Goal: Task Accomplishment & Management: Use online tool/utility

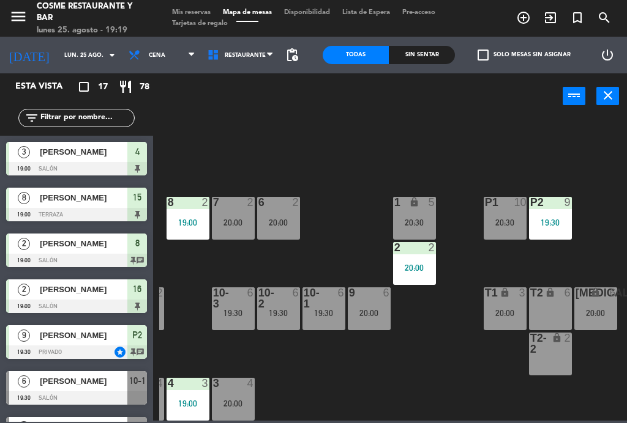
scroll to position [78, 311]
click at [494, 319] on div "T1 lock 3 20:00" at bounding box center [505, 309] width 43 height 43
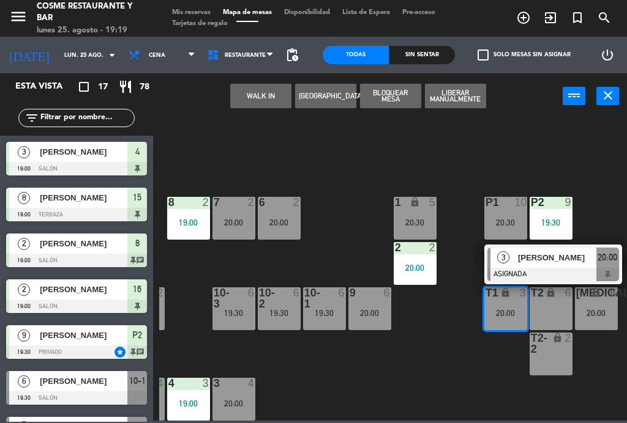
click at [566, 275] on div at bounding box center [553, 274] width 132 height 13
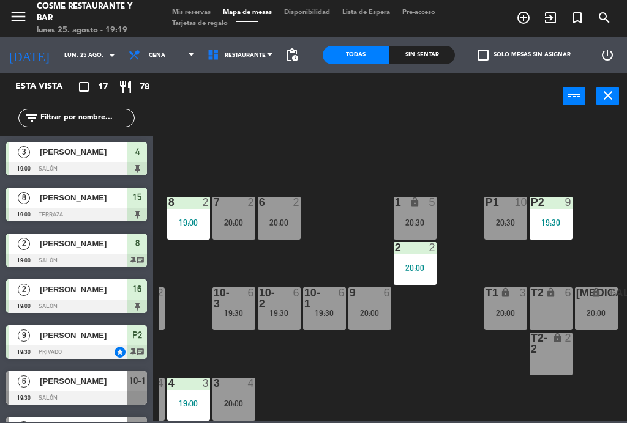
scroll to position [0, 0]
click at [197, 12] on span "Mis reservas" at bounding box center [191, 12] width 51 height 7
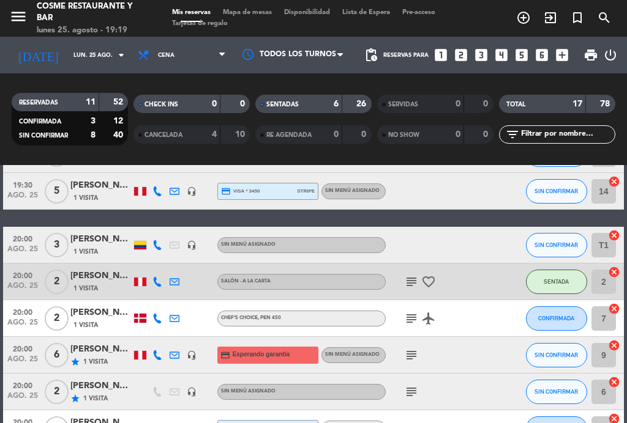
scroll to position [321, 0]
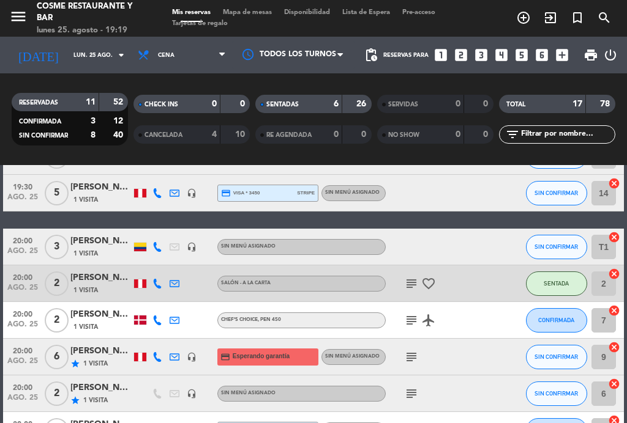
click at [191, 250] on icon "headset_mic" at bounding box center [192, 247] width 10 height 10
click at [20, 240] on span "20:00" at bounding box center [22, 240] width 31 height 14
click at [38, 239] on span "20:00" at bounding box center [22, 240] width 31 height 14
click at [240, 16] on span "Mapa de mesas" at bounding box center [247, 12] width 61 height 7
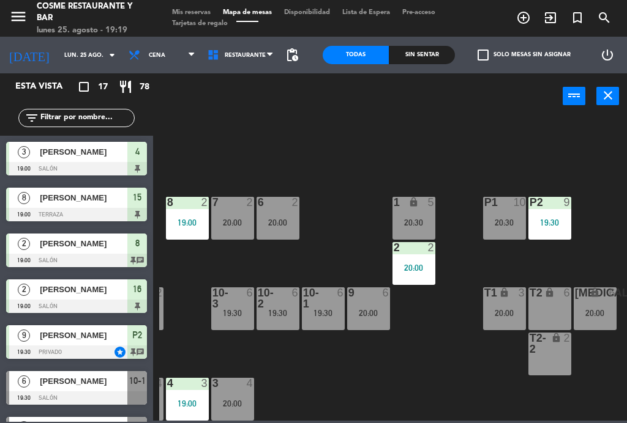
scroll to position [78, 311]
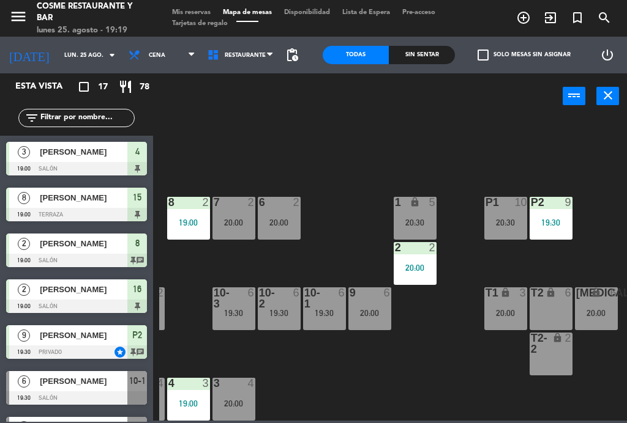
click at [512, 307] on div "T1 lock 3 20:00" at bounding box center [505, 309] width 43 height 43
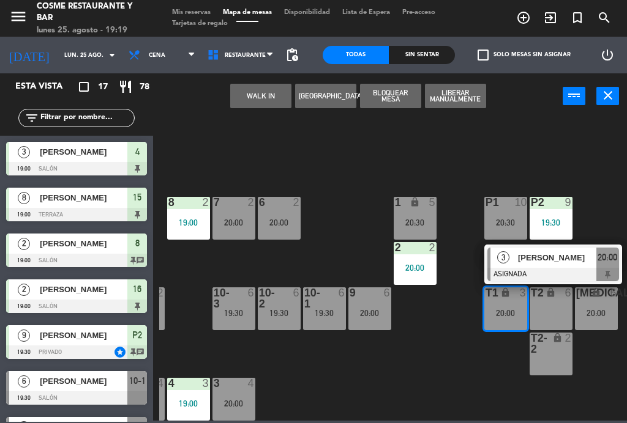
click at [560, 304] on div "T2 lock 6" at bounding box center [550, 309] width 43 height 43
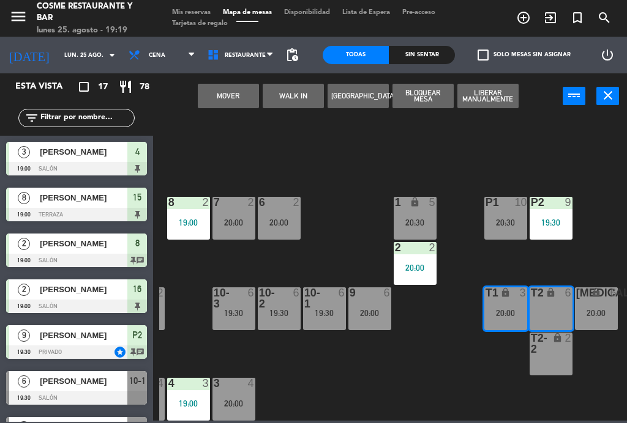
click at [232, 89] on button "Mover" at bounding box center [228, 96] width 61 height 24
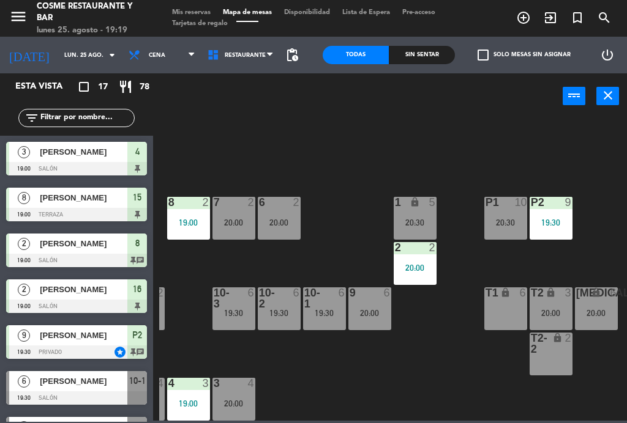
click at [236, 396] on div "3 4 20:00" at bounding box center [233, 399] width 43 height 43
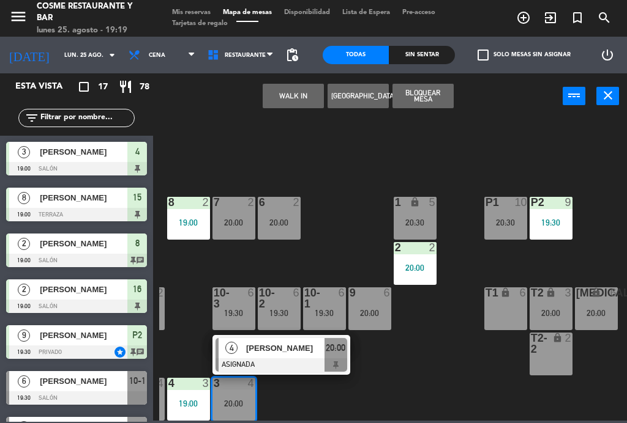
click at [524, 311] on div "T1 lock 6" at bounding box center [505, 309] width 43 height 43
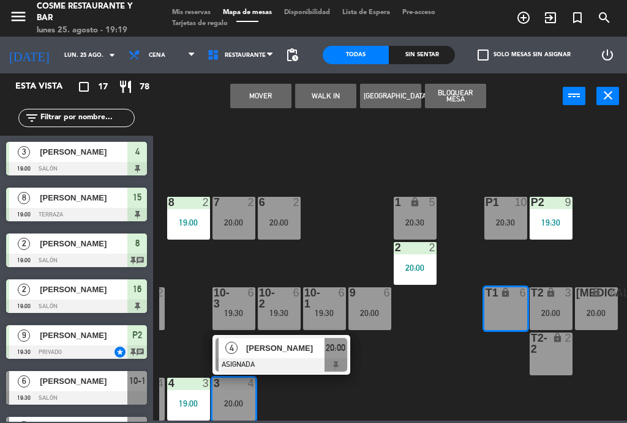
click at [247, 97] on button "Mover" at bounding box center [260, 96] width 61 height 24
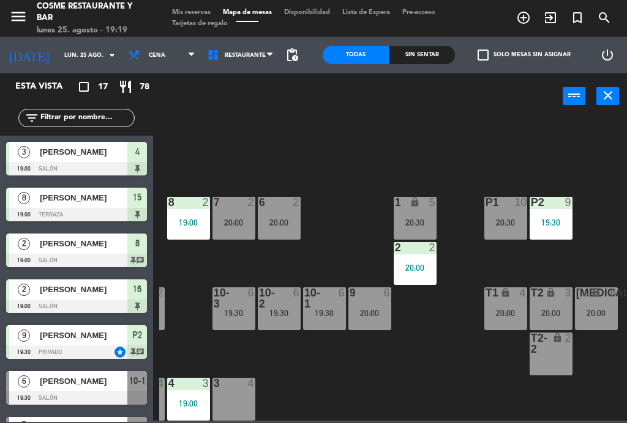
click at [240, 398] on div "3 4" at bounding box center [233, 399] width 43 height 43
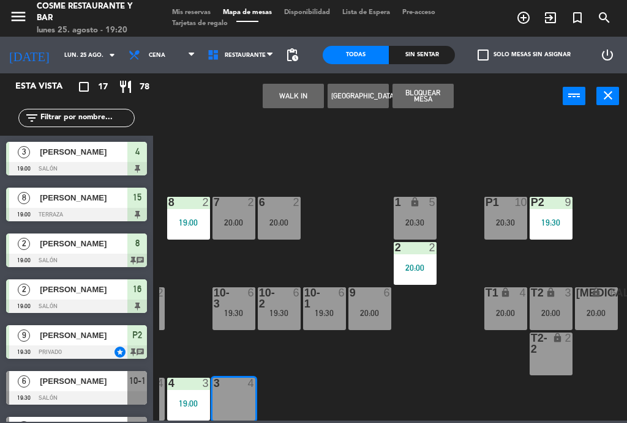
click at [303, 100] on button "WALK IN" at bounding box center [292, 96] width 61 height 24
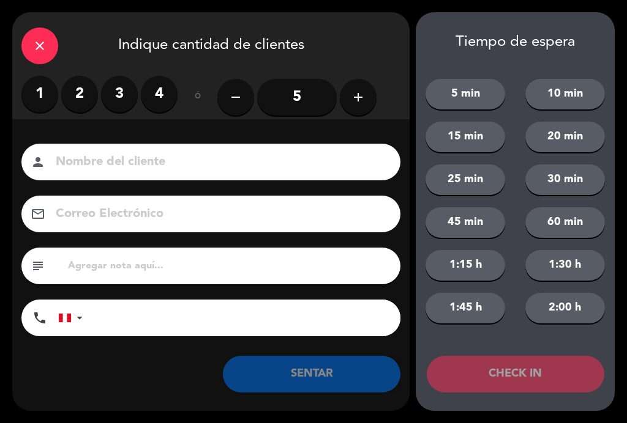
click at [125, 97] on label "3" at bounding box center [119, 94] width 37 height 37
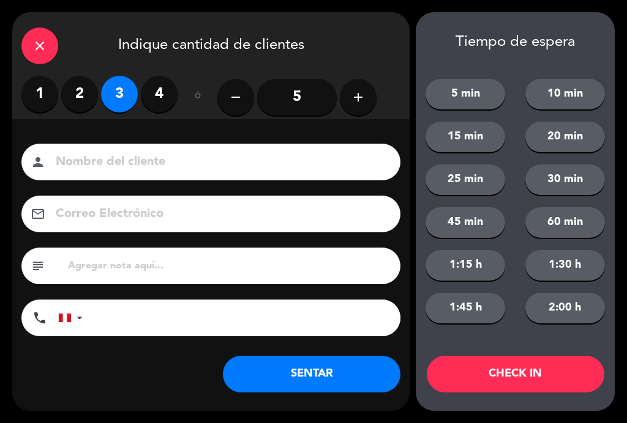
click at [135, 158] on input at bounding box center [219, 162] width 330 height 21
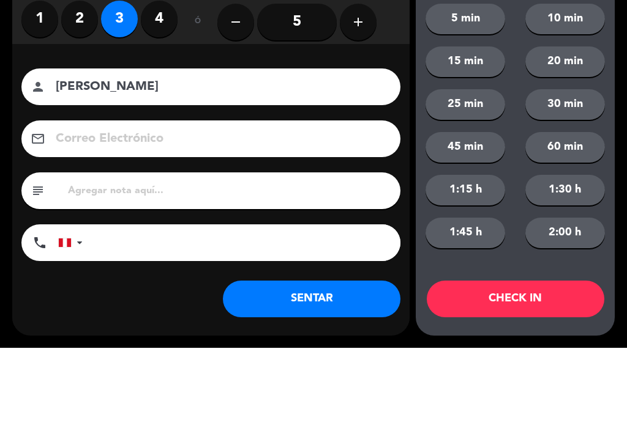
type input "[PERSON_NAME]"
click at [7, 115] on div "close Indique cantidad de clientes 1 2 3 4 ó remove 5 add Nombre del cliente pe…" at bounding box center [313, 211] width 627 height 423
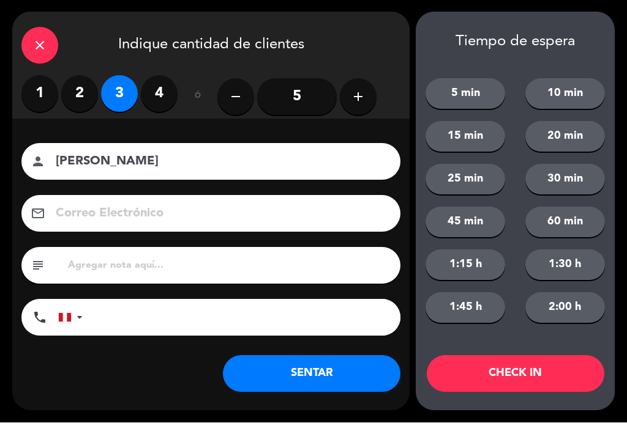
click at [335, 377] on button "SENTAR" at bounding box center [311, 374] width 177 height 37
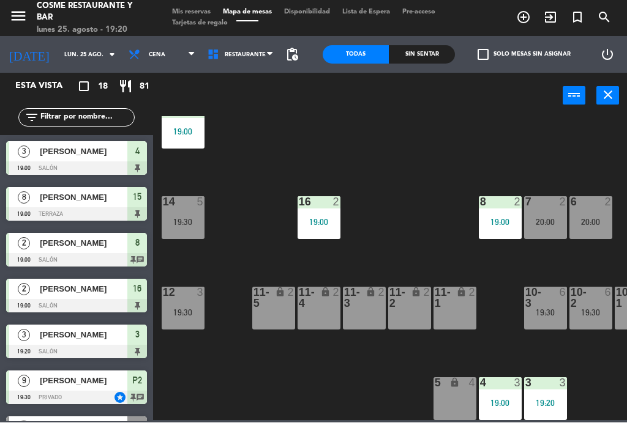
scroll to position [78, 0]
click at [188, 300] on div "12 3 19:30" at bounding box center [183, 309] width 43 height 43
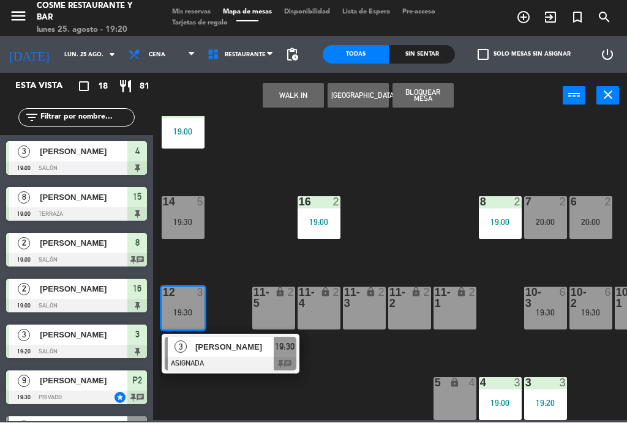
click at [252, 358] on div at bounding box center [231, 364] width 132 height 13
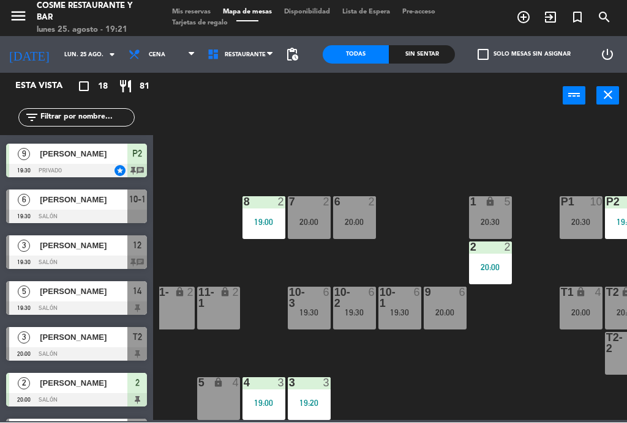
scroll to position [224, 0]
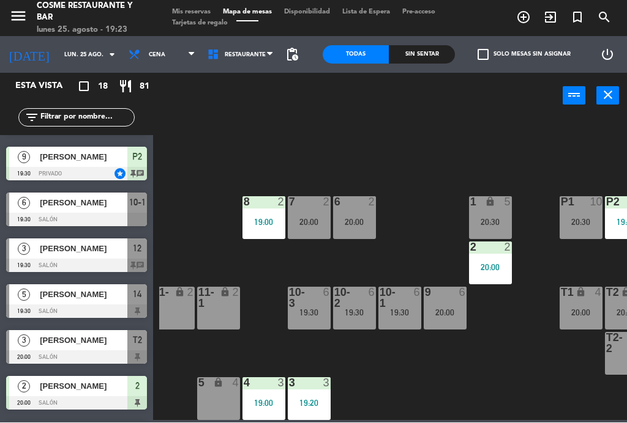
click at [64, 302] on div "[PERSON_NAME]" at bounding box center [83, 295] width 89 height 20
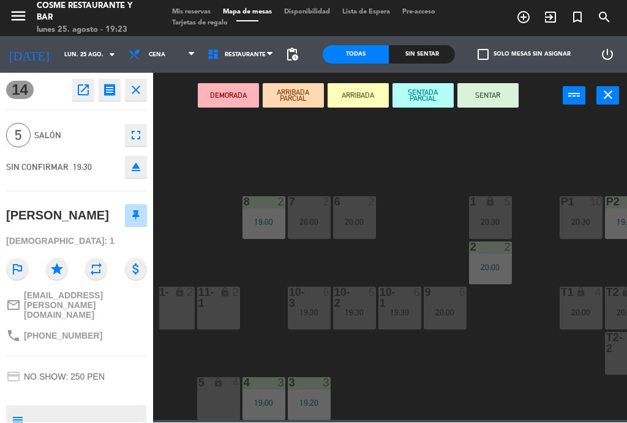
click at [493, 95] on button "SENTAR" at bounding box center [487, 96] width 61 height 24
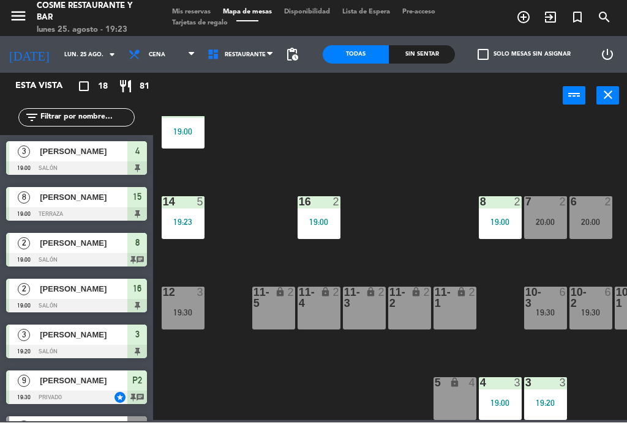
scroll to position [78, 0]
click at [66, 54] on input "lun. 25 ago." at bounding box center [98, 55] width 80 height 19
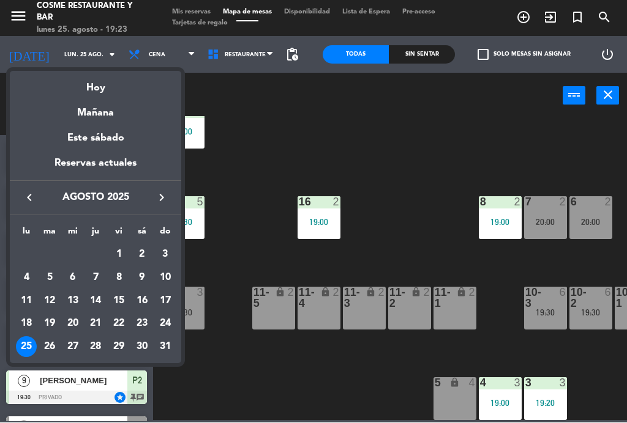
click at [122, 346] on div "29" at bounding box center [118, 347] width 21 height 21
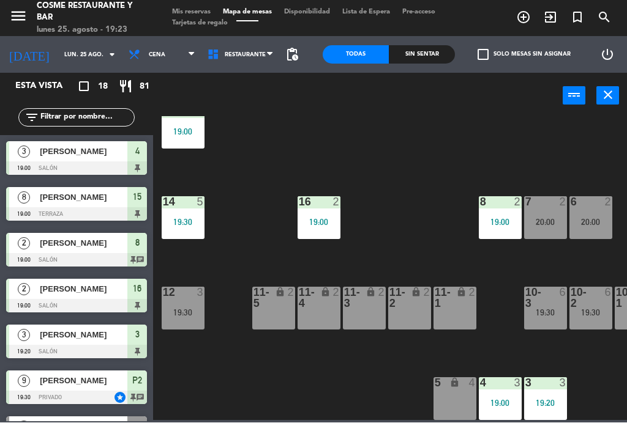
type input "vie. 29 ago."
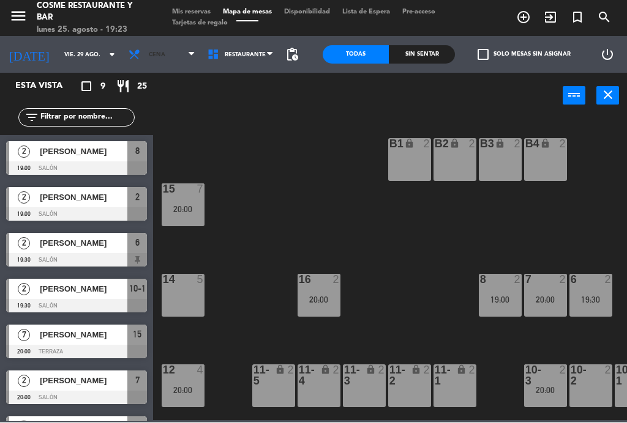
click at [163, 53] on span "Cena" at bounding box center [161, 55] width 79 height 27
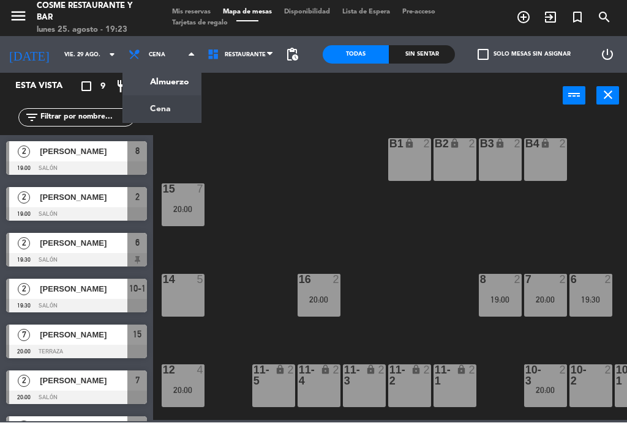
click at [173, 85] on ng-component "menu [PERSON_NAME] Restaurante y Bar [DATE] 25. agosto - 19:23 Mis reservas Map…" at bounding box center [313, 210] width 627 height 421
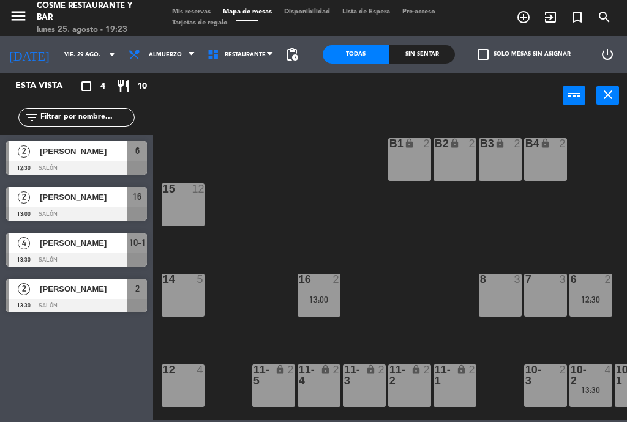
click at [81, 303] on div at bounding box center [76, 306] width 141 height 13
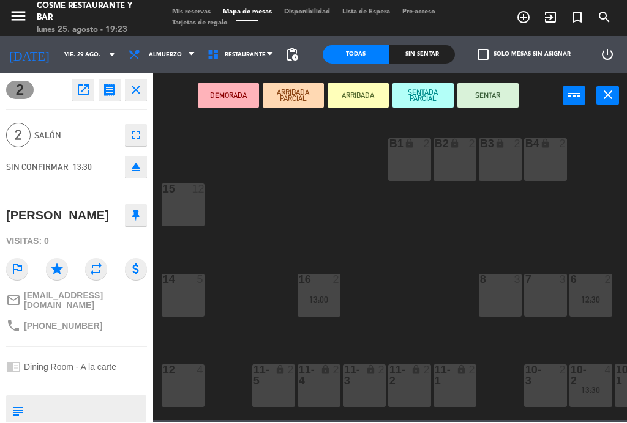
click at [81, 400] on textarea at bounding box center [86, 412] width 117 height 26
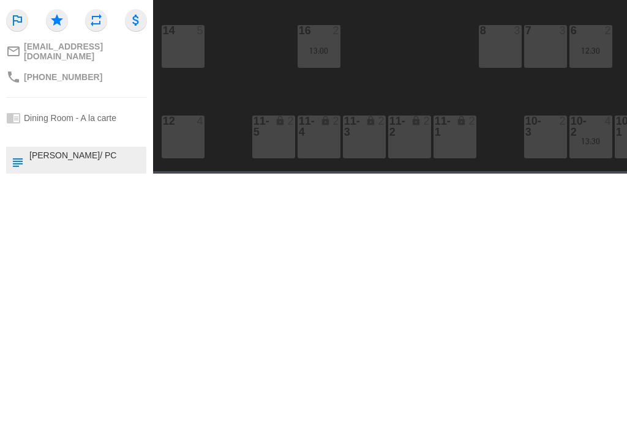
type textarea "[PERSON_NAME]/ PC"
click at [112, 347] on hr at bounding box center [76, 347] width 141 height 1
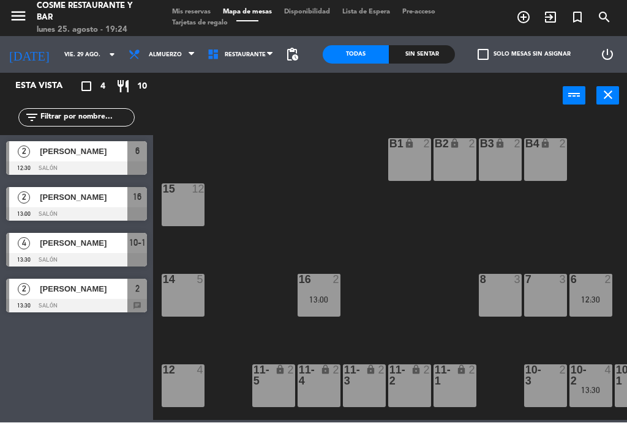
click at [87, 291] on span "[PERSON_NAME]" at bounding box center [83, 289] width 87 height 13
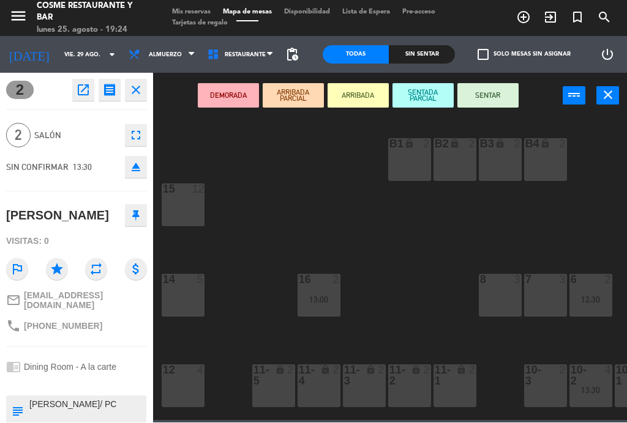
click at [59, 264] on icon "star" at bounding box center [57, 270] width 22 height 22
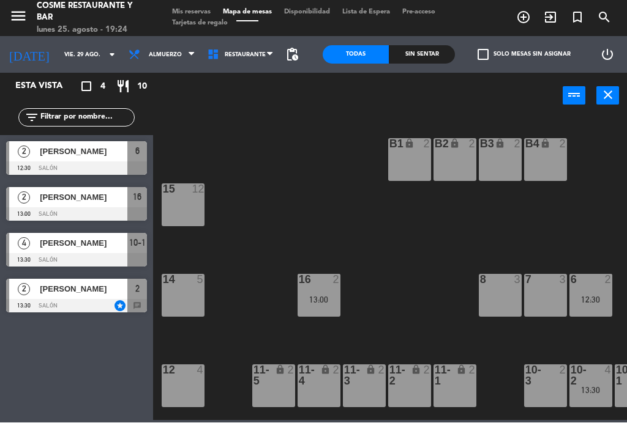
click at [73, 51] on input "vie. 29 ago." at bounding box center [98, 55] width 80 height 19
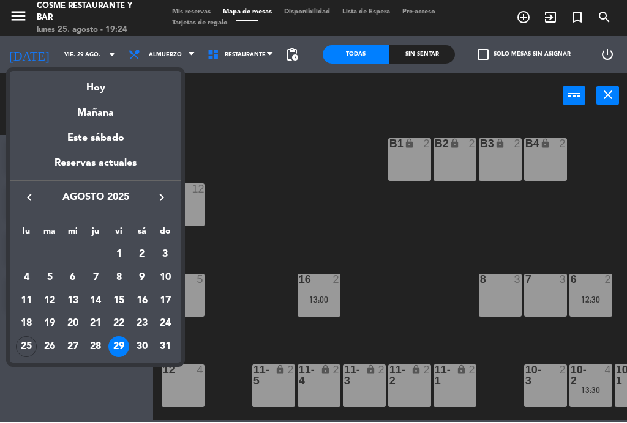
click at [99, 86] on div "Hoy" at bounding box center [95, 84] width 171 height 25
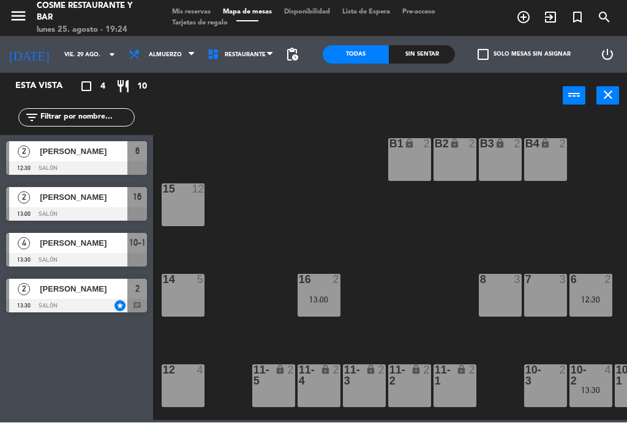
type input "lun. 25 ago."
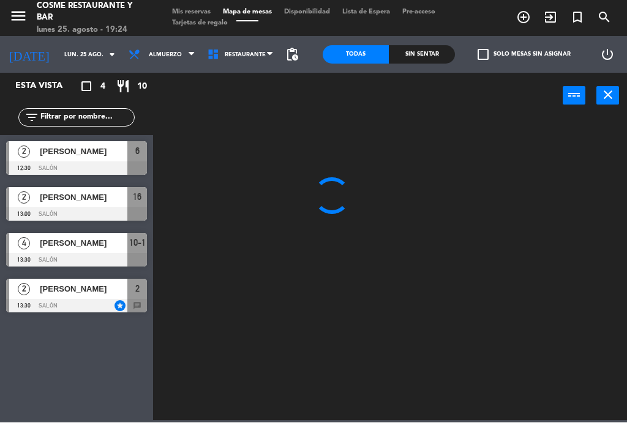
click at [157, 52] on span "Almuerzo" at bounding box center [165, 55] width 33 height 7
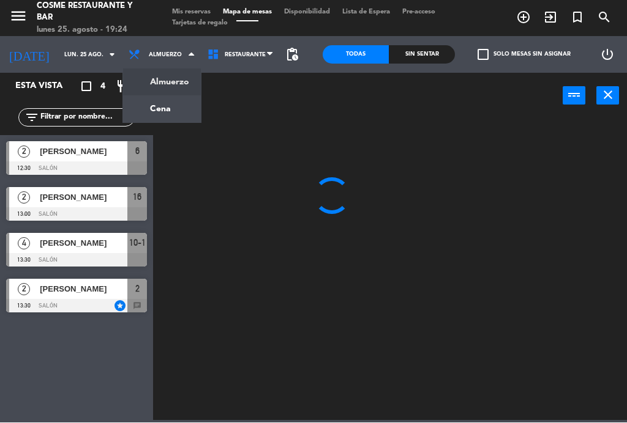
click at [173, 117] on ng-component "menu [PERSON_NAME] Restaurante y Bar [DATE] 25. agosto - 19:24 Mis reservas Map…" at bounding box center [313, 210] width 627 height 421
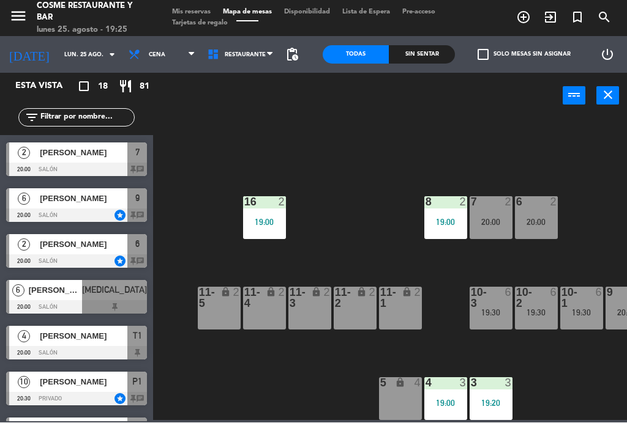
scroll to position [78, 55]
click at [500, 396] on div "3 3 19:20" at bounding box center [490, 399] width 43 height 43
click at [565, 399] on div "B1 lock 2 B2 lock 2 B3 lock 2 B4 lock 2 15 8 19:00 14 5 19:30 8 2 19:00 7 2 20:…" at bounding box center [392, 269] width 467 height 304
click at [451, 404] on div "19:00" at bounding box center [444, 404] width 43 height 9
click at [597, 377] on div "B1 lock 2 B2 lock 2 B3 lock 2 B4 lock 2 15 8 19:00 14 5 19:30 8 2 19:00 7 2 20:…" at bounding box center [392, 269] width 467 height 304
